Goal: Transaction & Acquisition: Purchase product/service

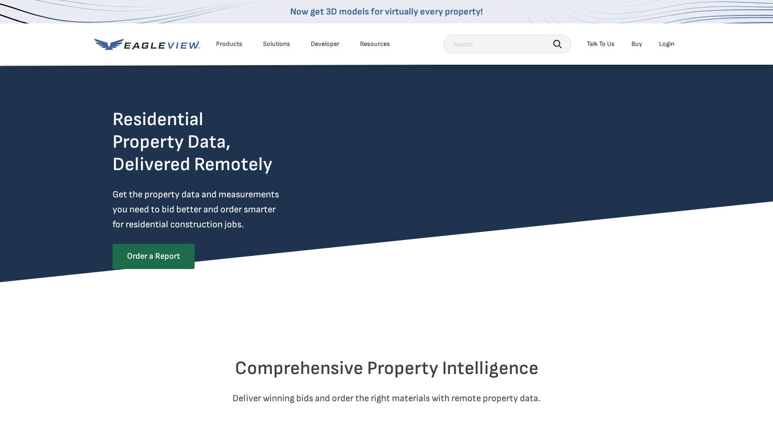
click at [666, 43] on div "Login" at bounding box center [666, 44] width 15 height 8
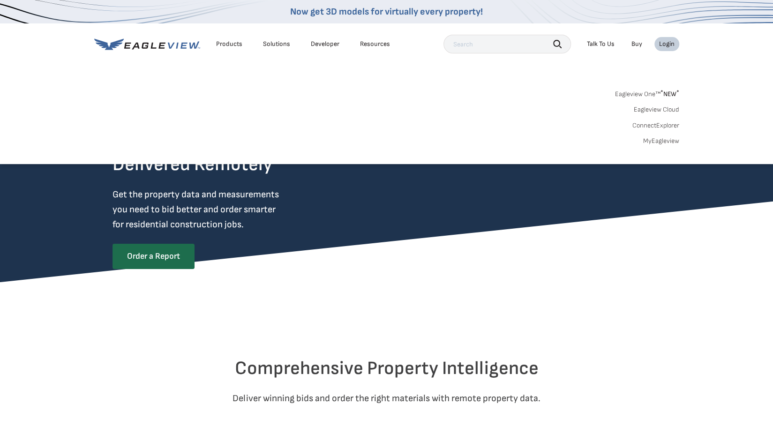
click at [659, 139] on link "MyEagleview" at bounding box center [661, 141] width 36 height 8
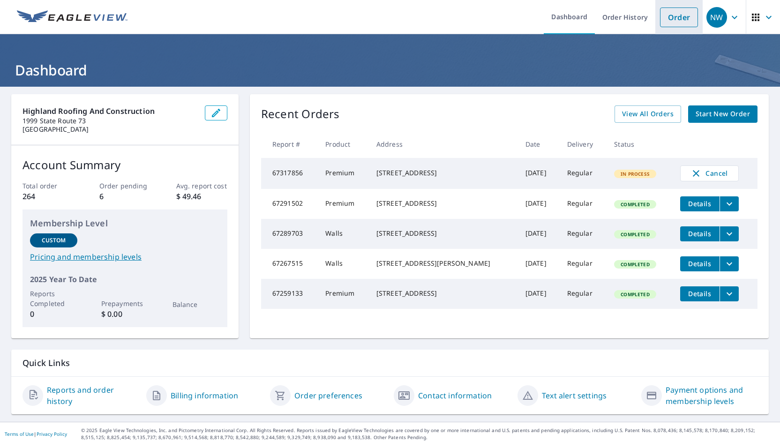
click at [676, 23] on link "Order" at bounding box center [679, 18] width 38 height 20
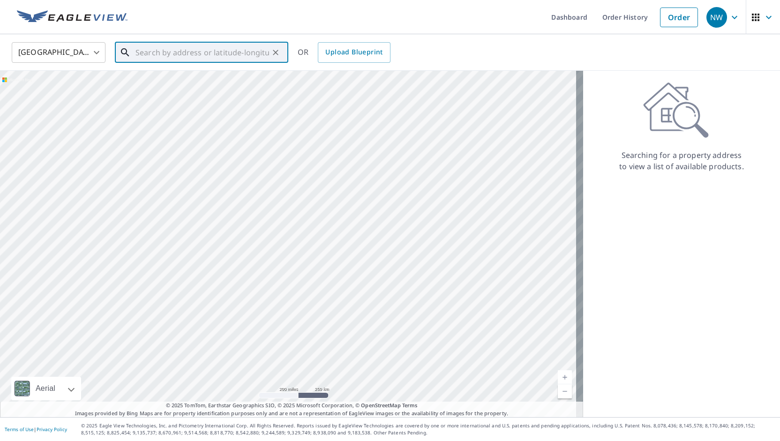
paste input "[STREET_ADDRESS][US_STATE]"
type input "[STREET_ADDRESS][US_STATE]"
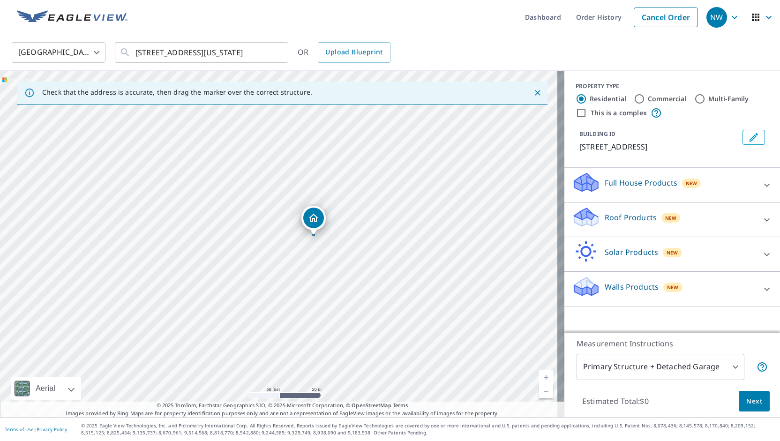
drag, startPoint x: 314, startPoint y: 266, endPoint x: 188, endPoint y: 190, distance: 147.6
click at [188, 190] on div "[STREET_ADDRESS]" at bounding box center [282, 244] width 564 height 346
drag, startPoint x: 250, startPoint y: 238, endPoint x: 225, endPoint y: 222, distance: 30.3
click at [225, 222] on div "[STREET_ADDRESS]" at bounding box center [282, 244] width 564 height 346
click at [624, 220] on p "Roof Products" at bounding box center [631, 217] width 52 height 11
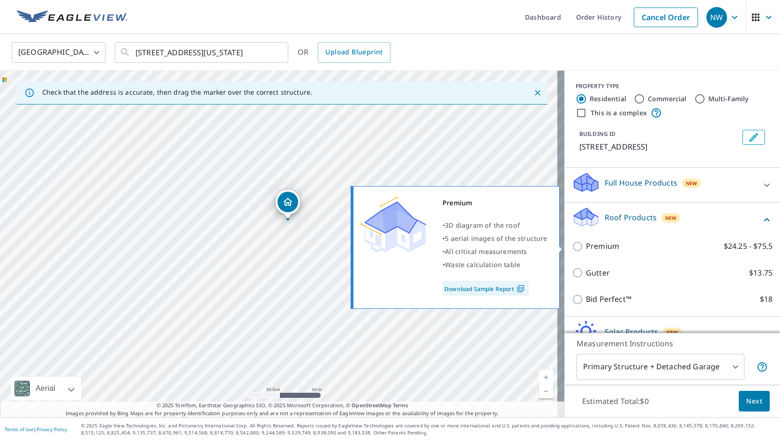
click at [586, 249] on p "Premium" at bounding box center [602, 246] width 33 height 12
click at [583, 249] on input "Premium $24.25 - $75.5" at bounding box center [579, 246] width 14 height 11
checkbox input "true"
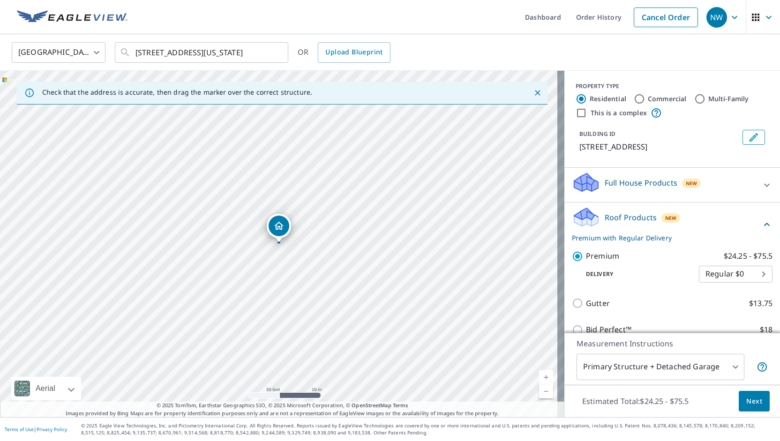
click at [748, 405] on span "Next" at bounding box center [754, 402] width 16 height 12
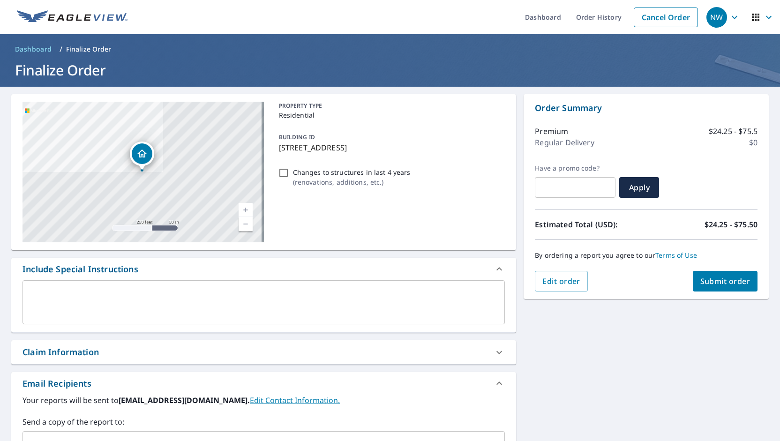
click at [713, 282] on span "Submit order" at bounding box center [725, 281] width 50 height 10
